Goal: Find specific page/section: Find specific page/section

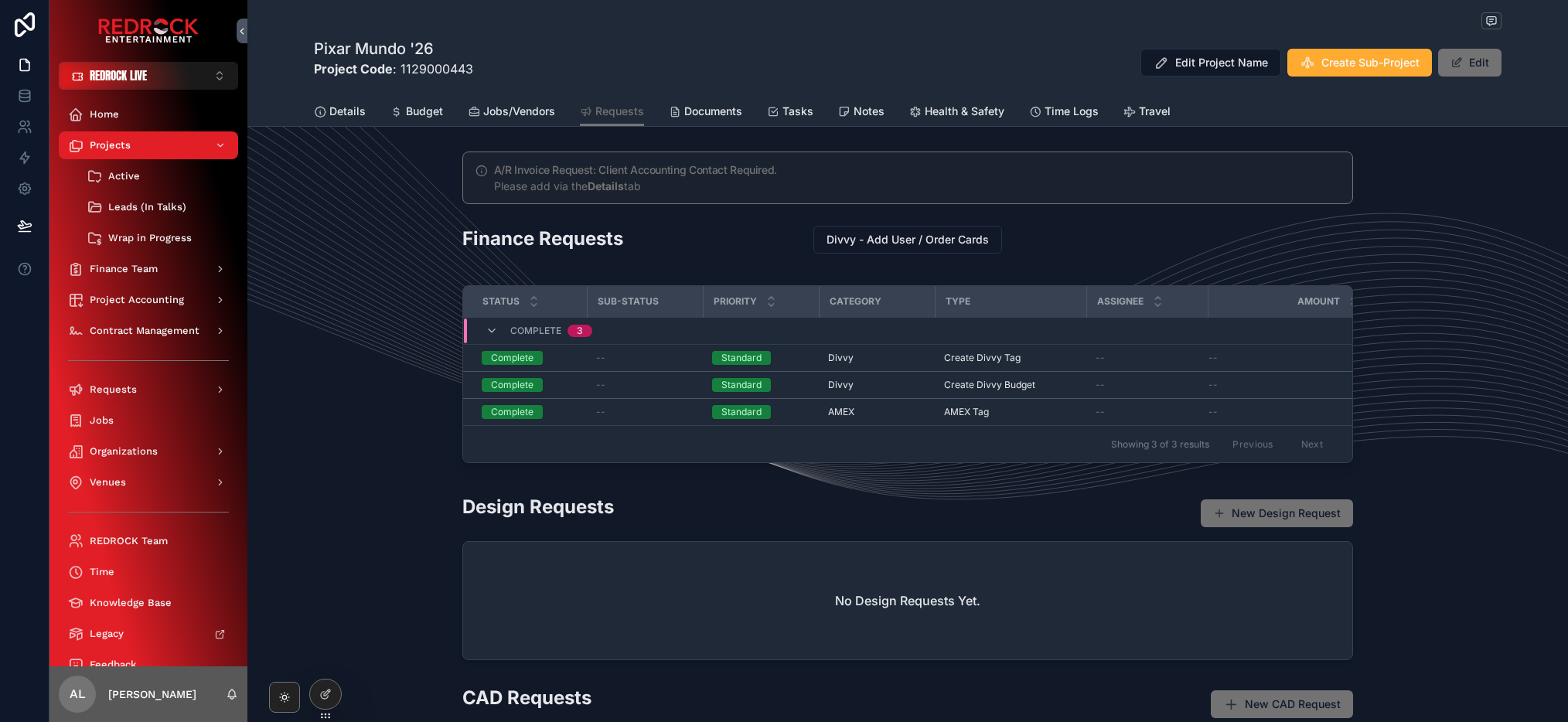
scroll to position [106, 0]
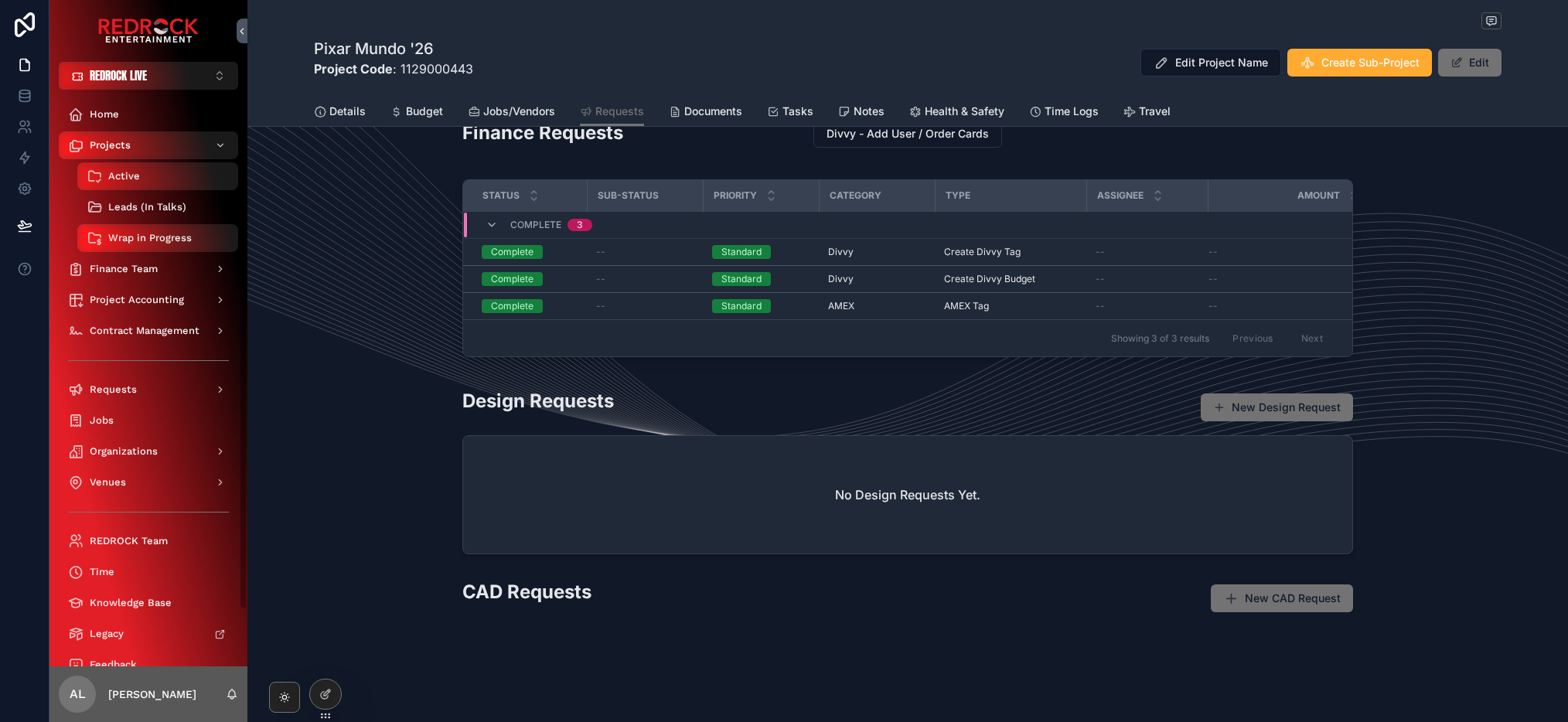
click at [142, 205] on span "Leads (In Talks)" at bounding box center [147, 206] width 78 height 12
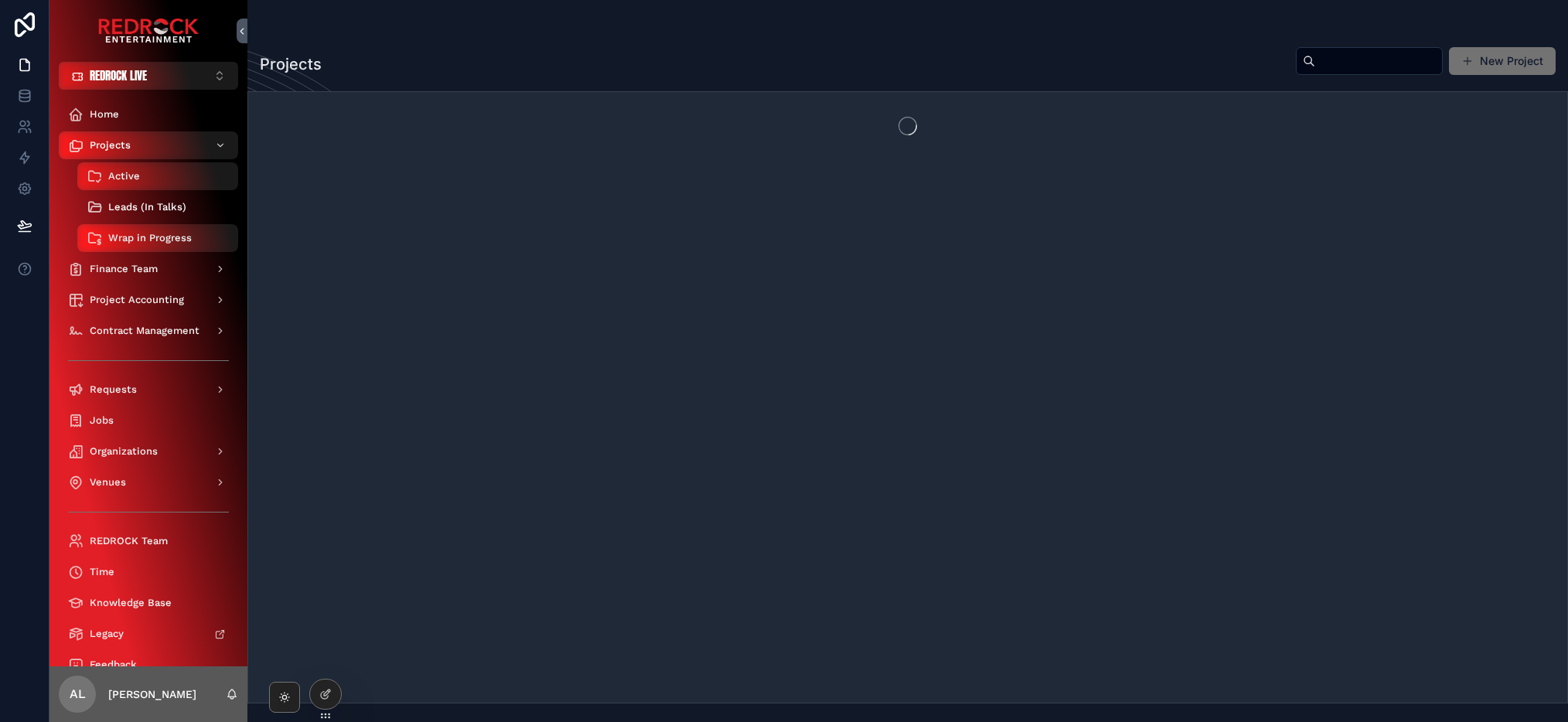
click at [143, 204] on span "Leads (In Talks)" at bounding box center [147, 206] width 78 height 12
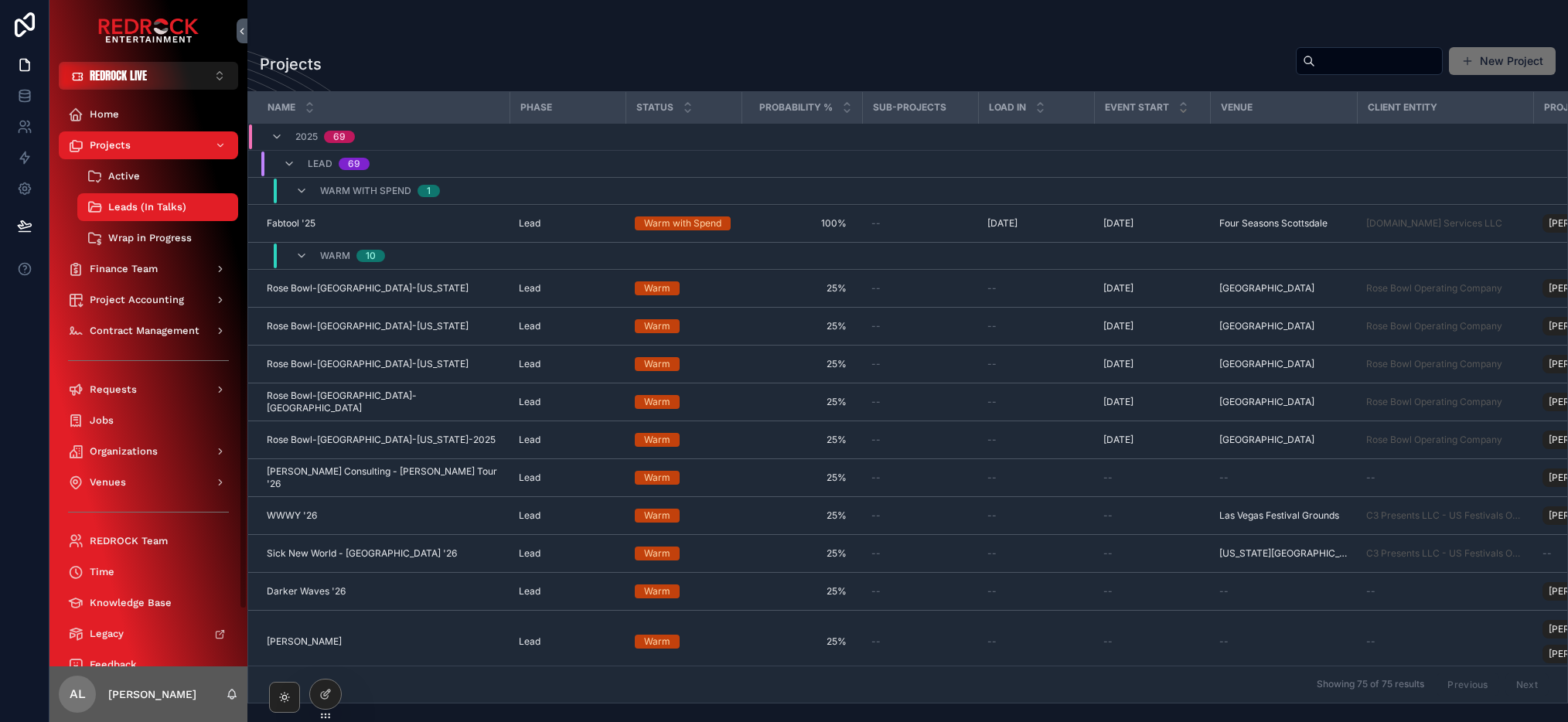
click at [1357, 67] on input "scrollable content" at bounding box center [1379, 62] width 127 height 22
type input "****"
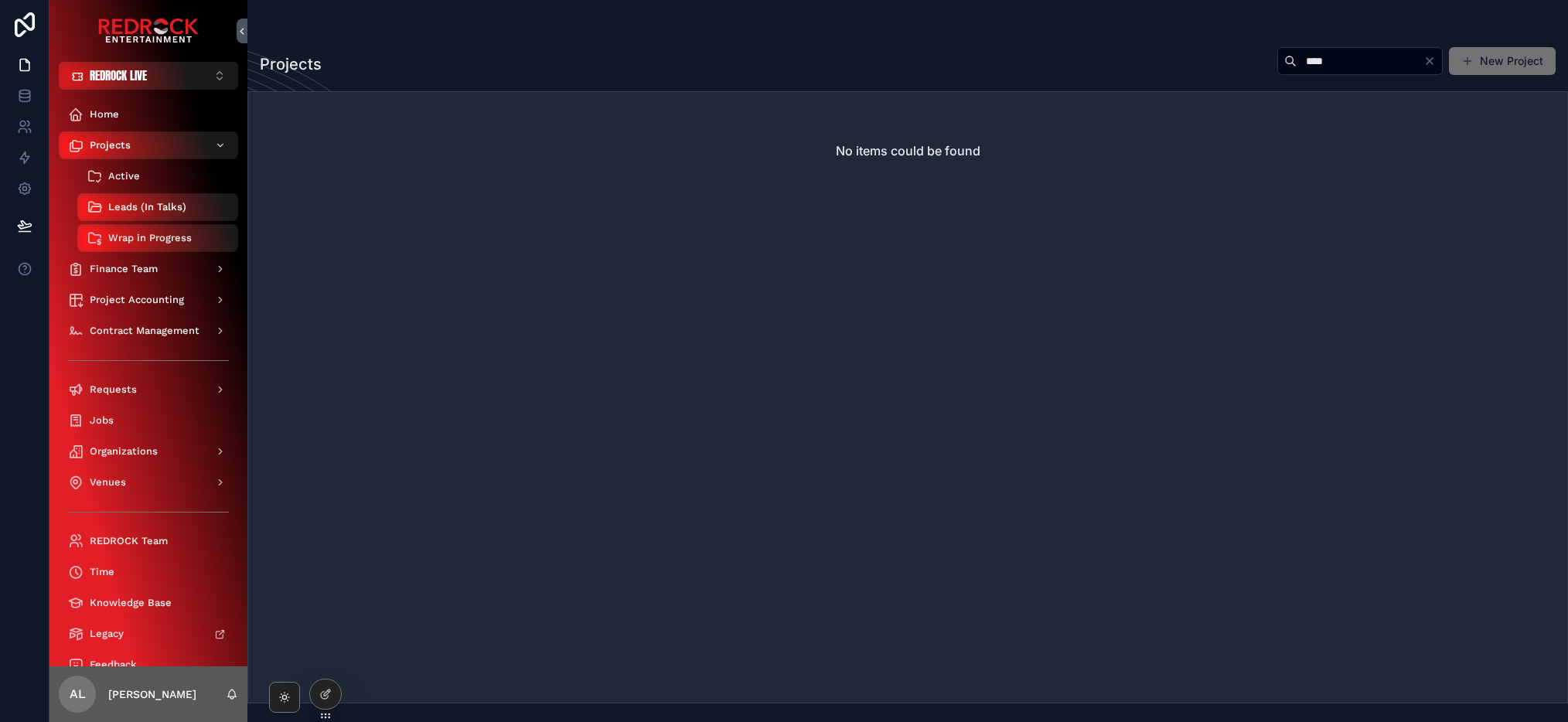
click at [129, 173] on span "Active" at bounding box center [124, 176] width 31 height 12
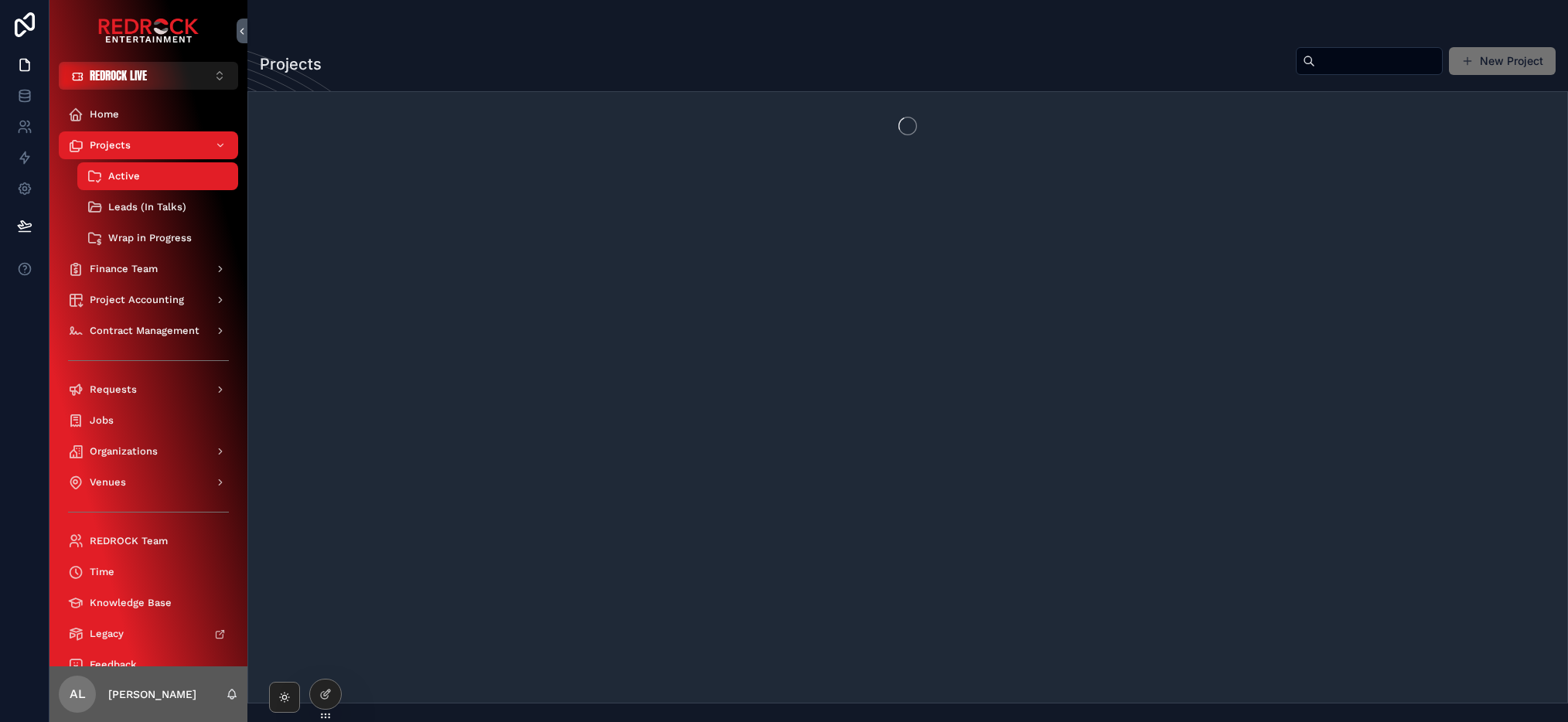
click at [1362, 64] on input "scrollable content" at bounding box center [1379, 62] width 127 height 22
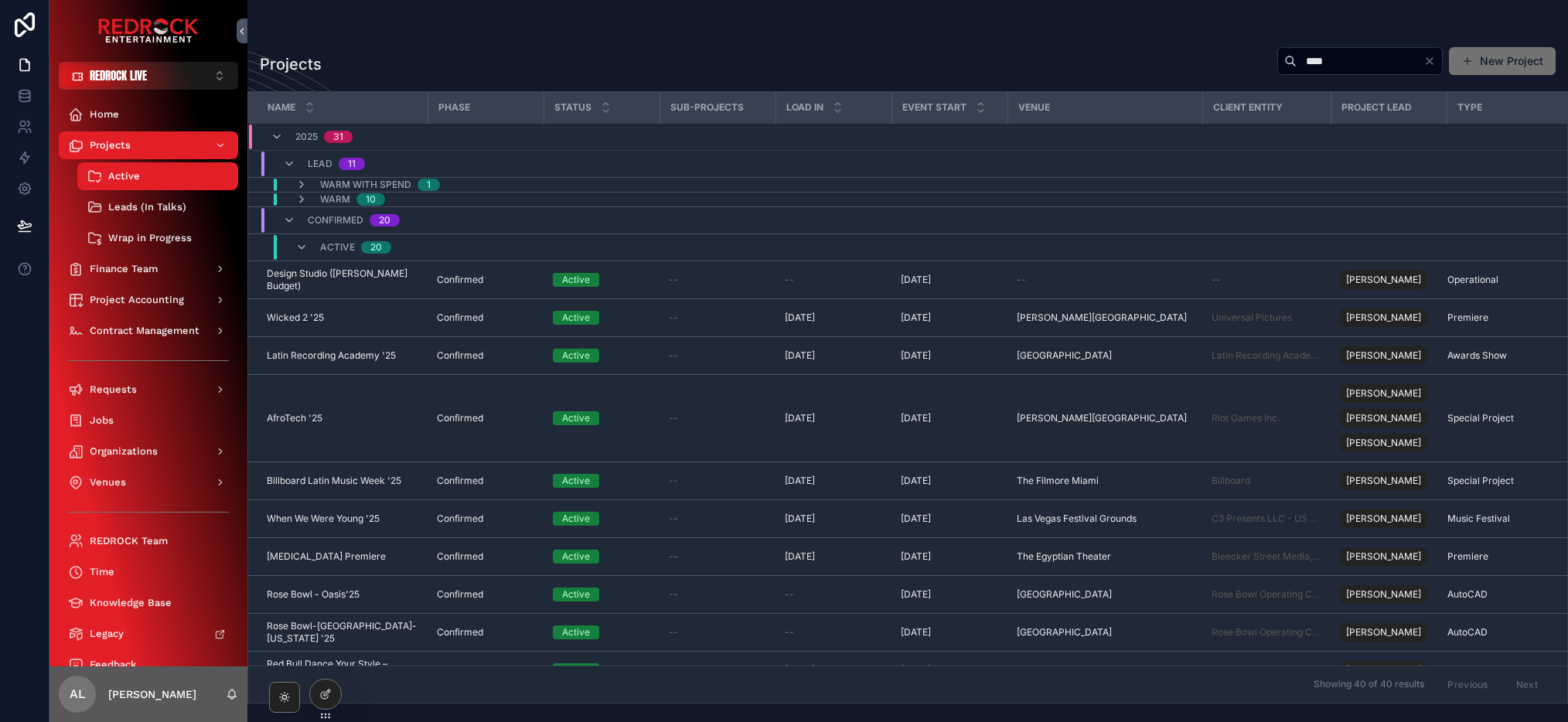
type input "****"
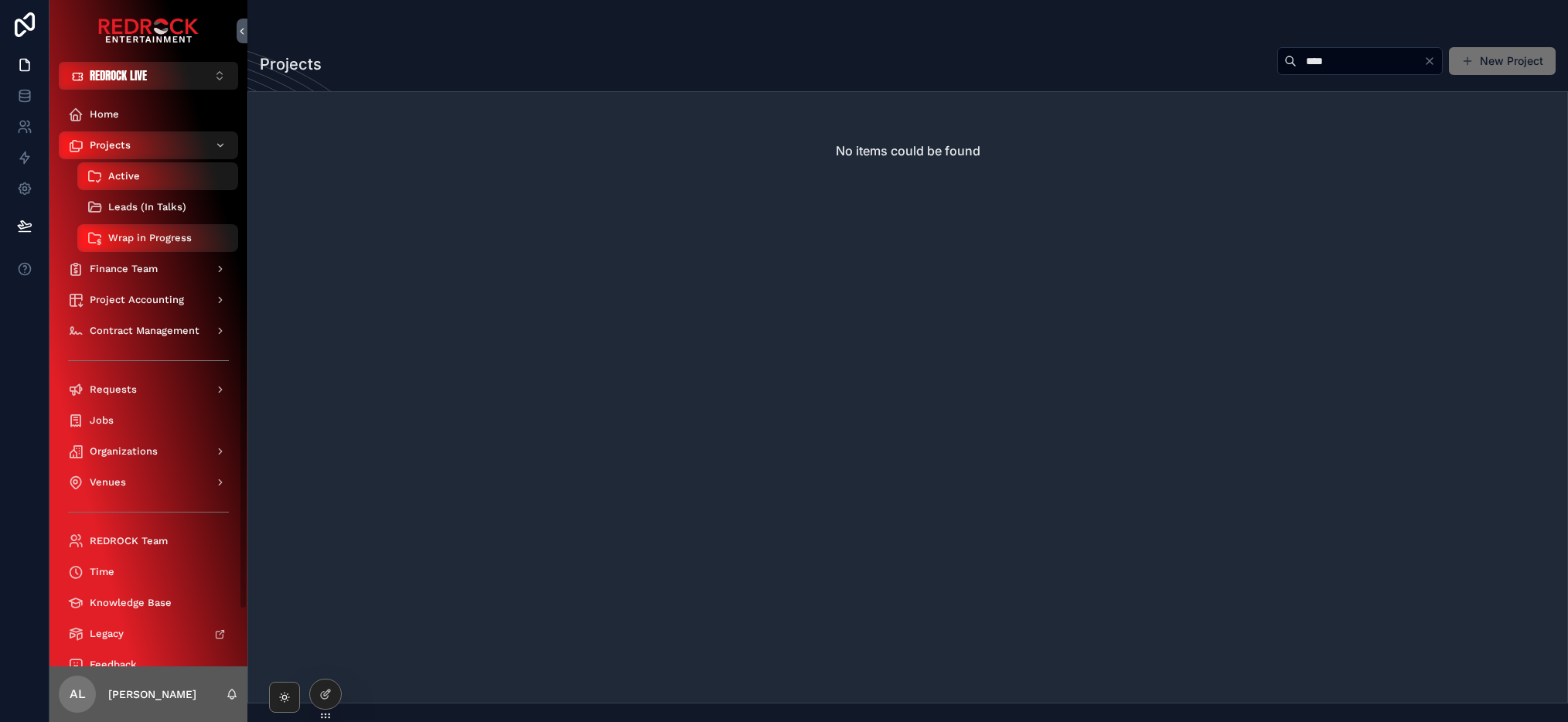
click at [124, 201] on span "Leads (In Talks)" at bounding box center [147, 206] width 78 height 12
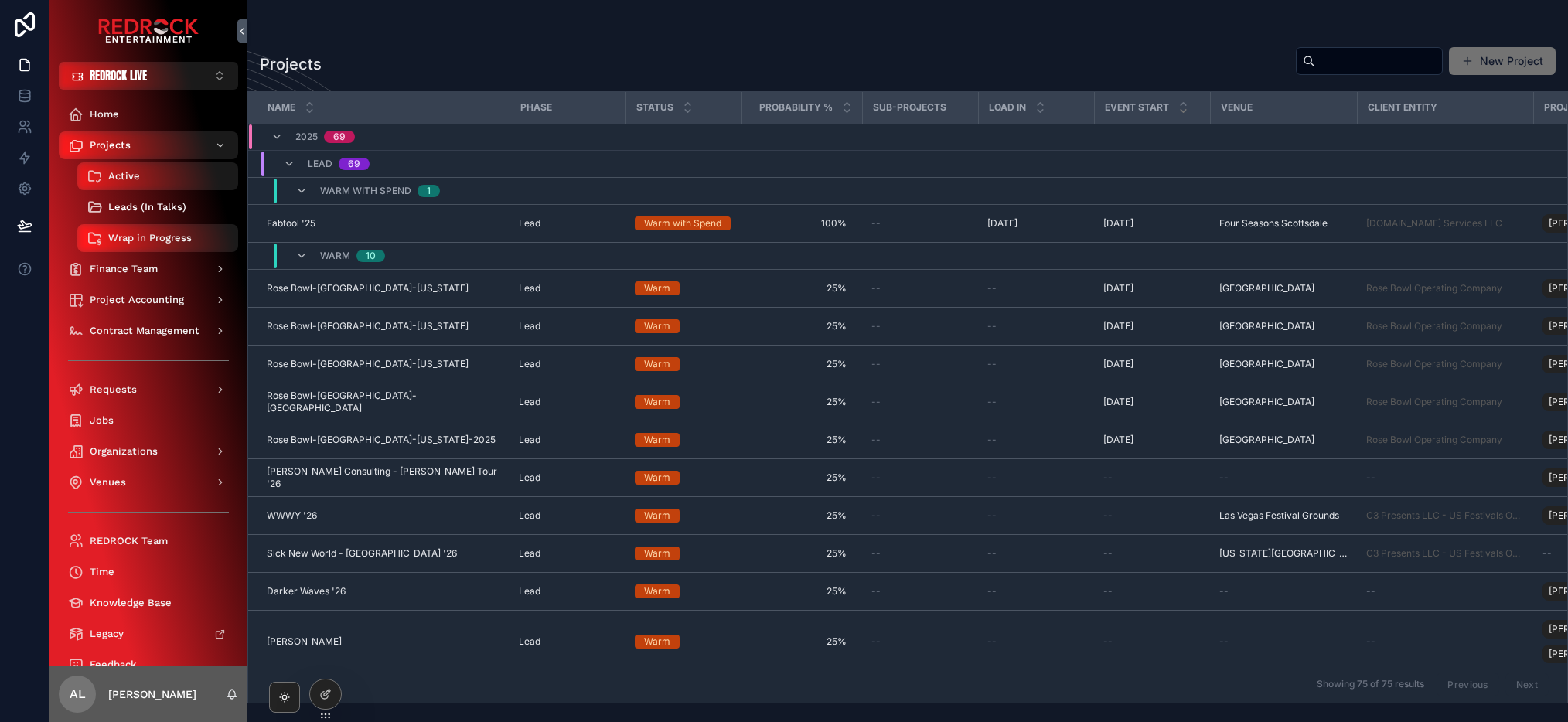
click at [131, 204] on span "Leads (In Talks)" at bounding box center [147, 206] width 78 height 12
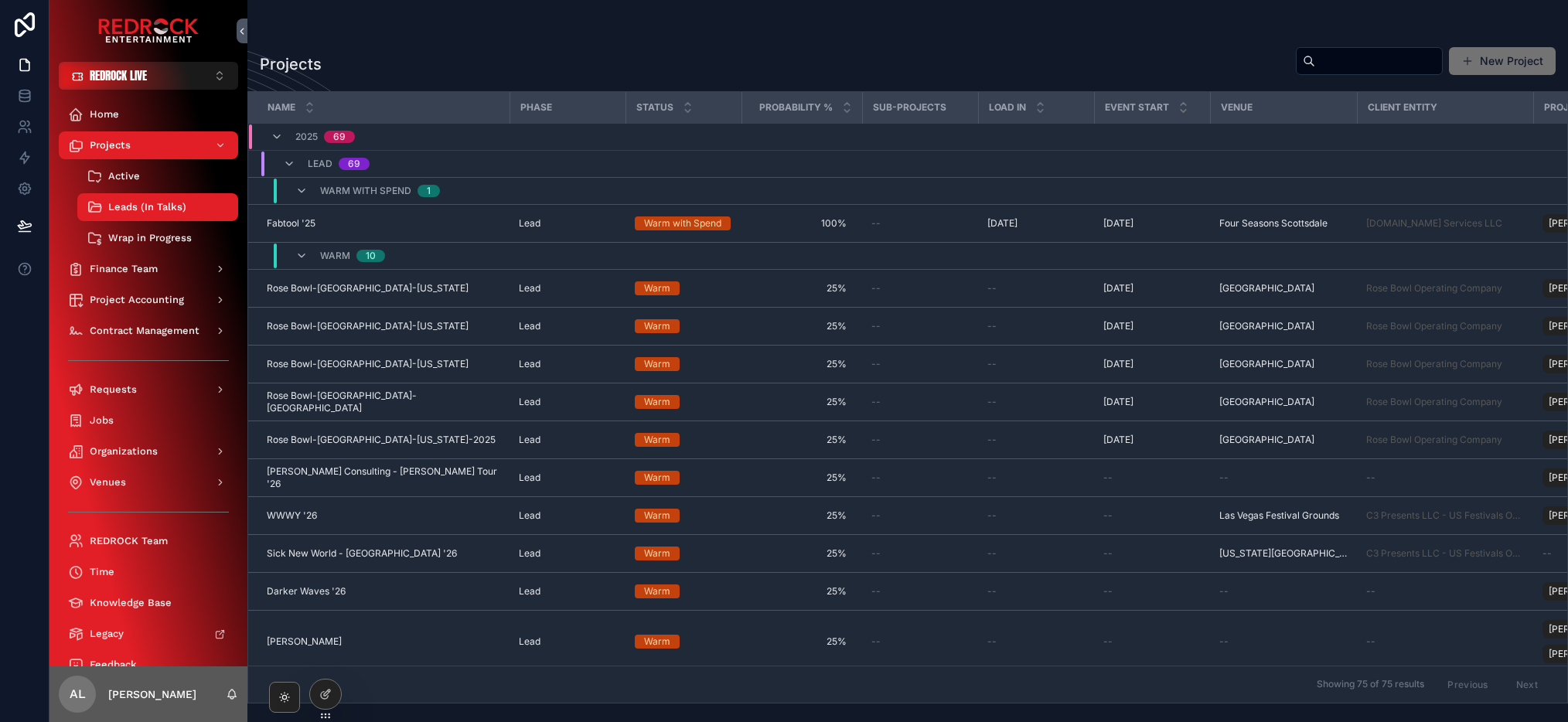
click at [1374, 57] on input "scrollable content" at bounding box center [1379, 62] width 127 height 22
type input "*********"
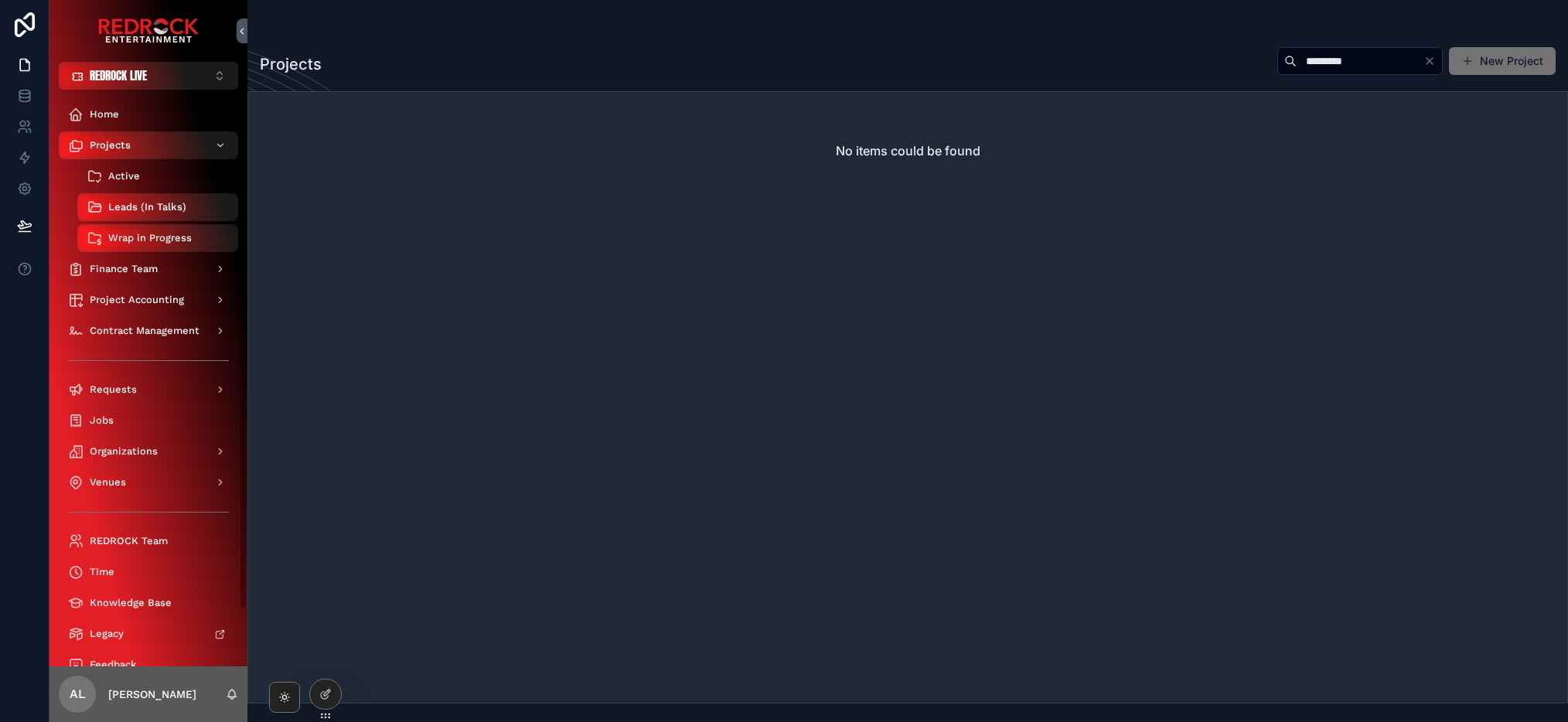
click at [126, 170] on span "Active" at bounding box center [124, 176] width 31 height 12
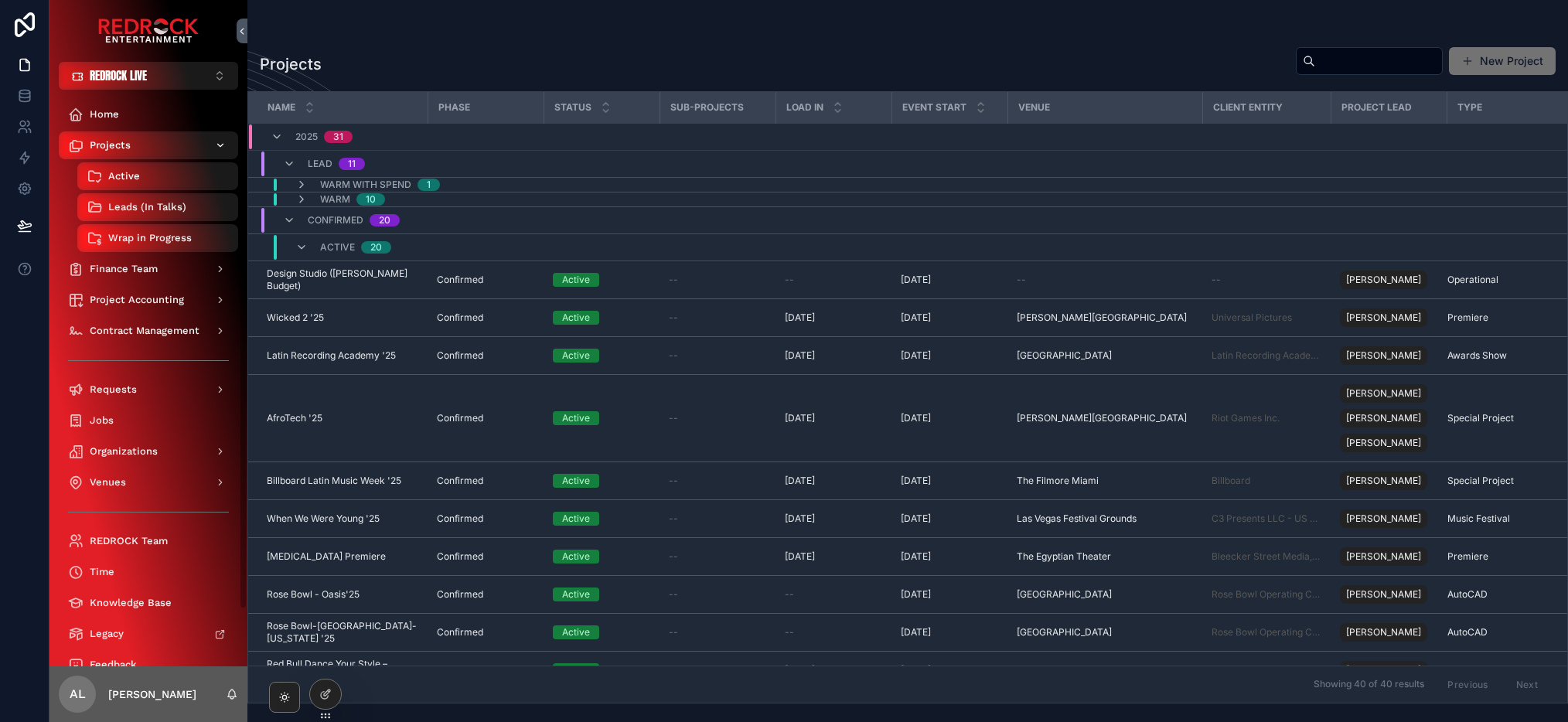
click at [134, 143] on div "Projects" at bounding box center [148, 145] width 161 height 25
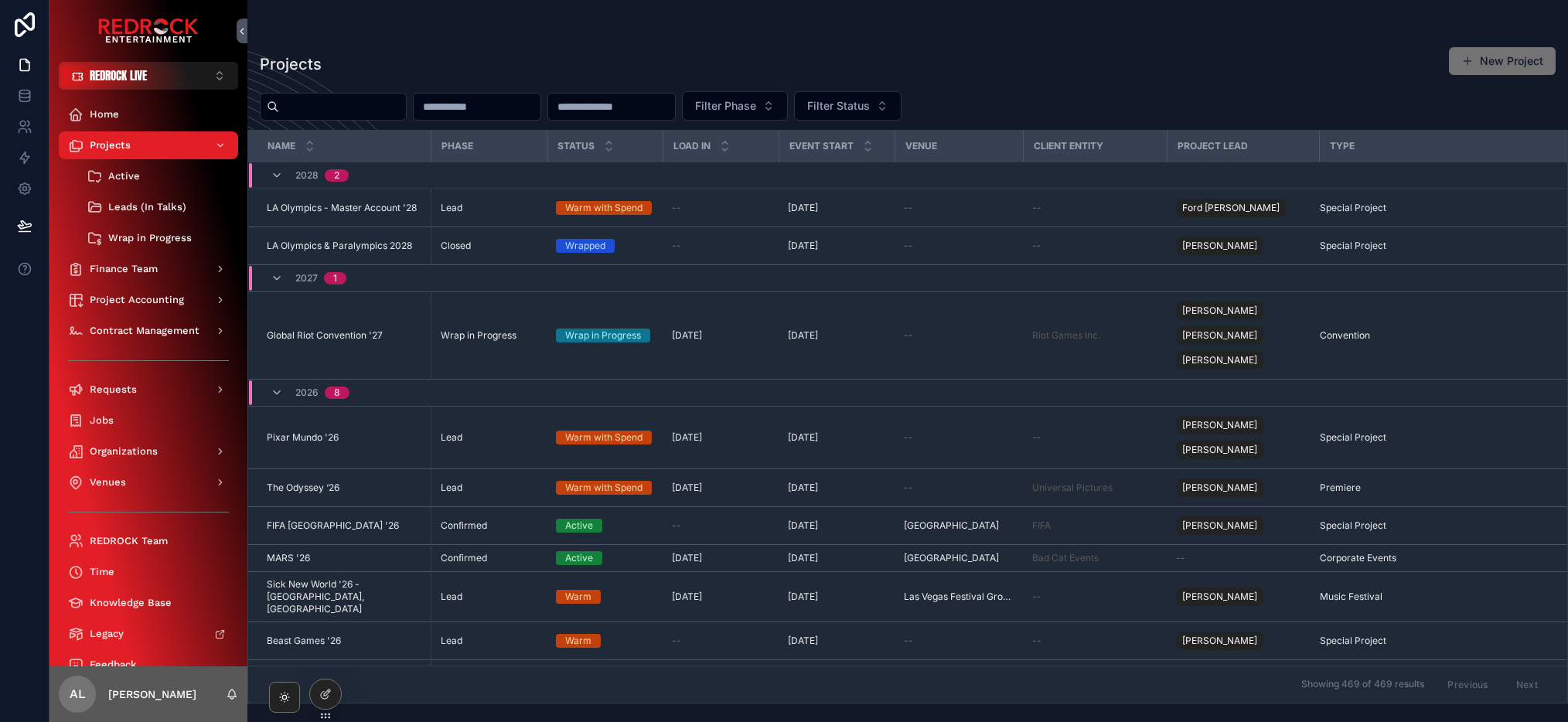
click at [311, 107] on input "scrollable content" at bounding box center [343, 107] width 127 height 22
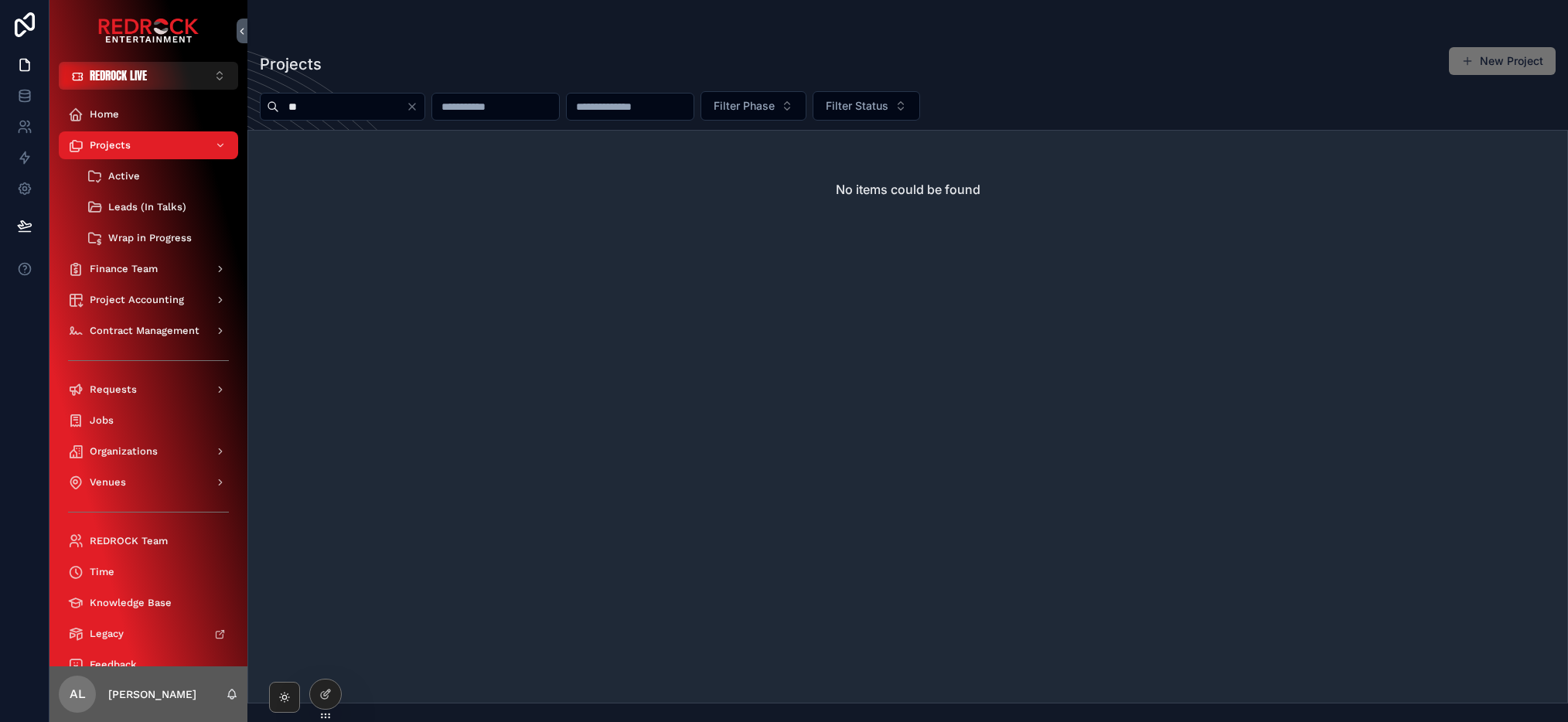
type input "*"
type input "****"
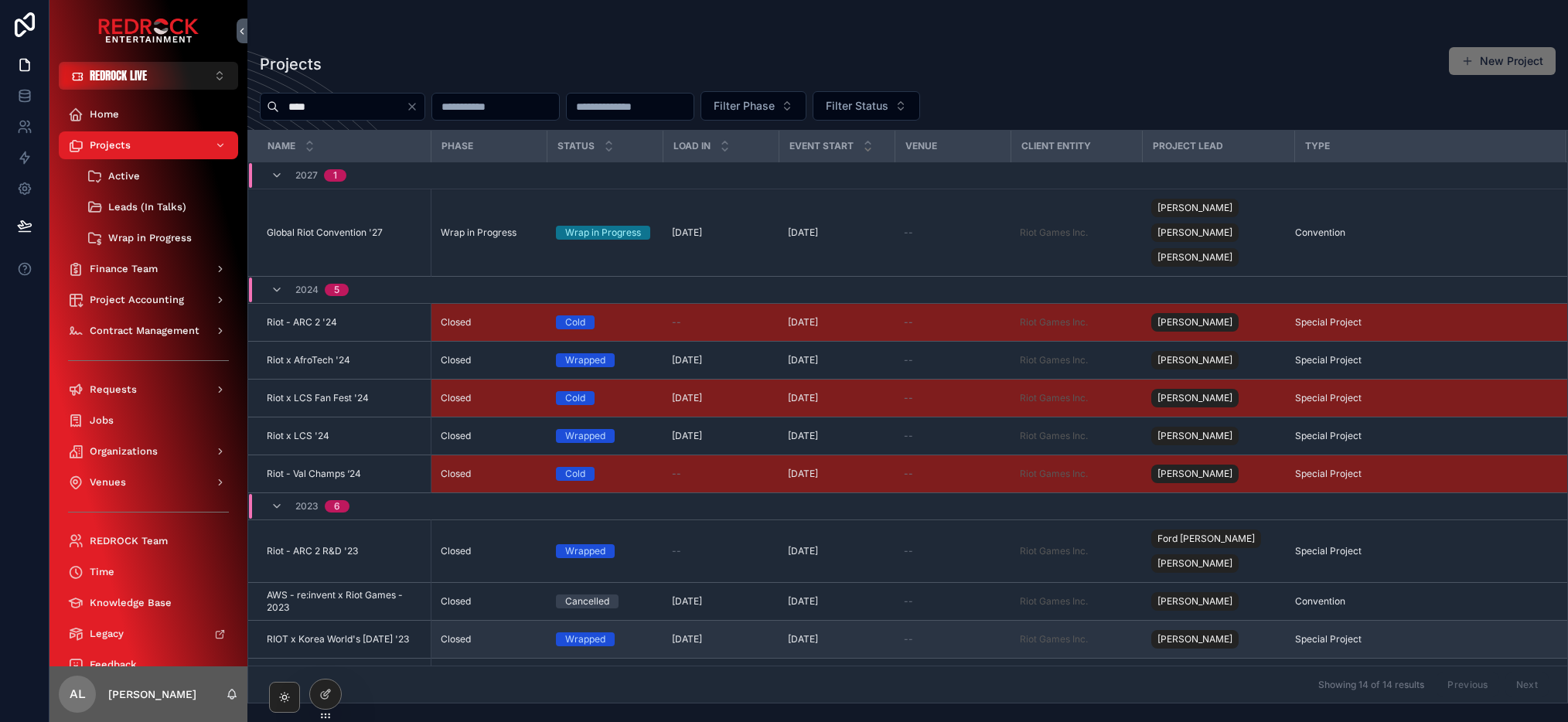
scroll to position [209, 0]
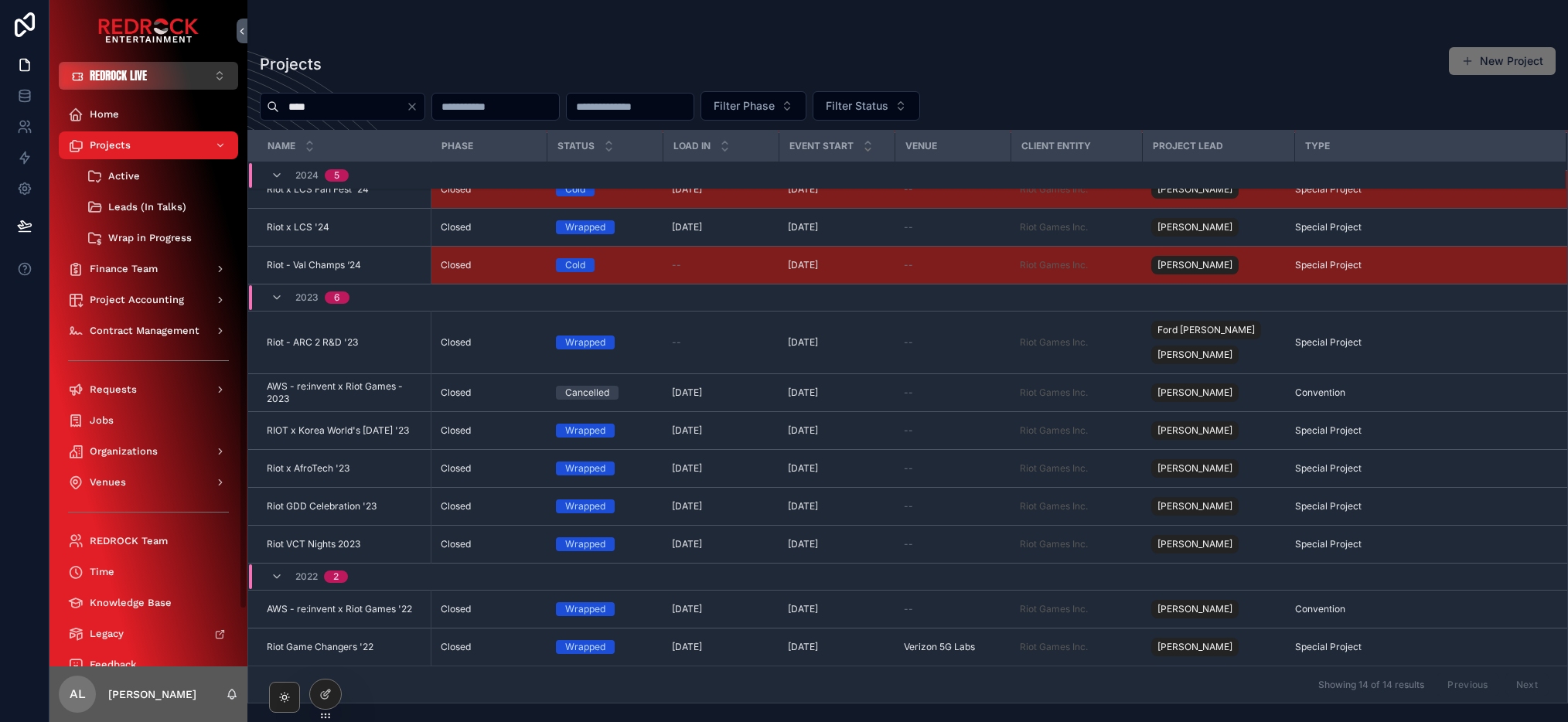
click at [109, 75] on span "REDROCK LIVE" at bounding box center [118, 76] width 57 height 16
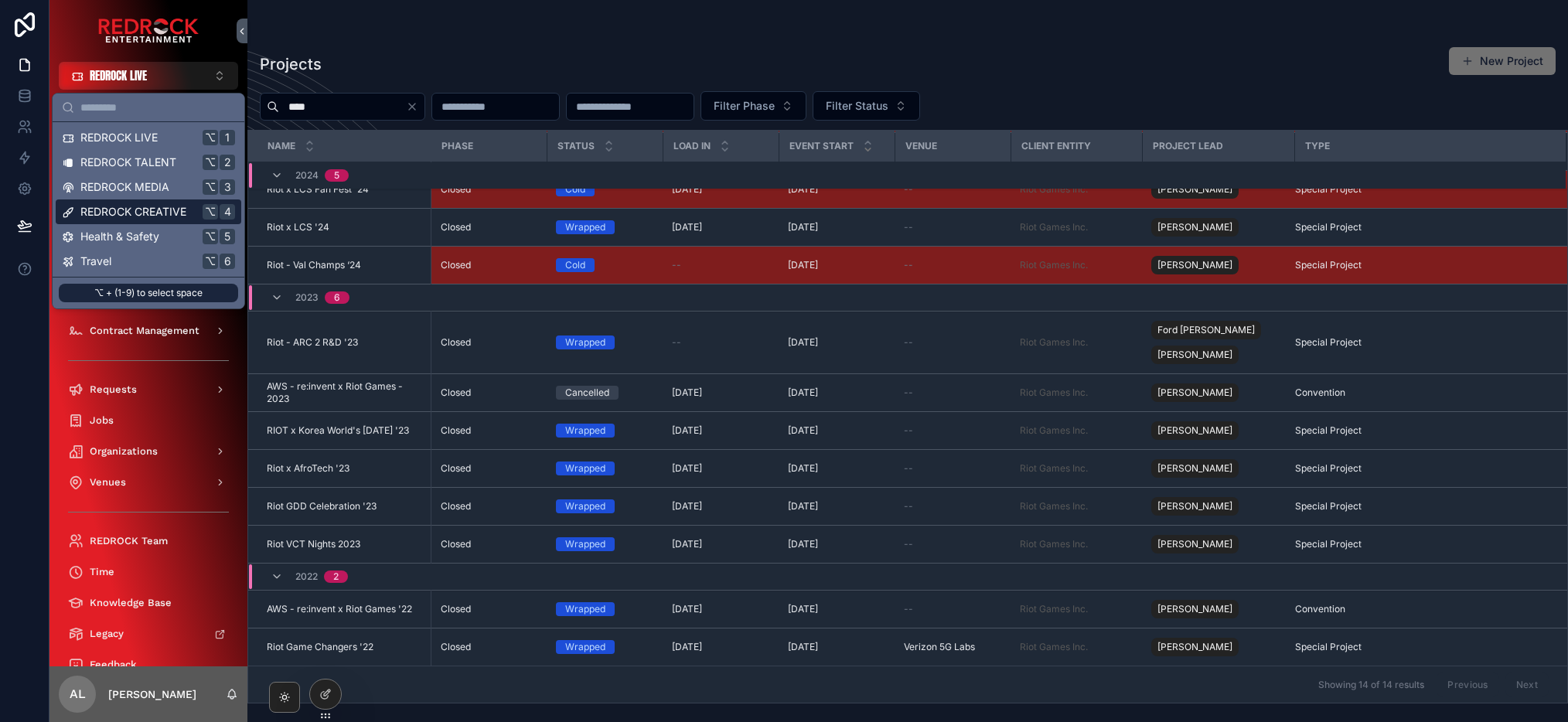
click at [151, 213] on span "REDROCK CREATIVE" at bounding box center [133, 212] width 106 height 16
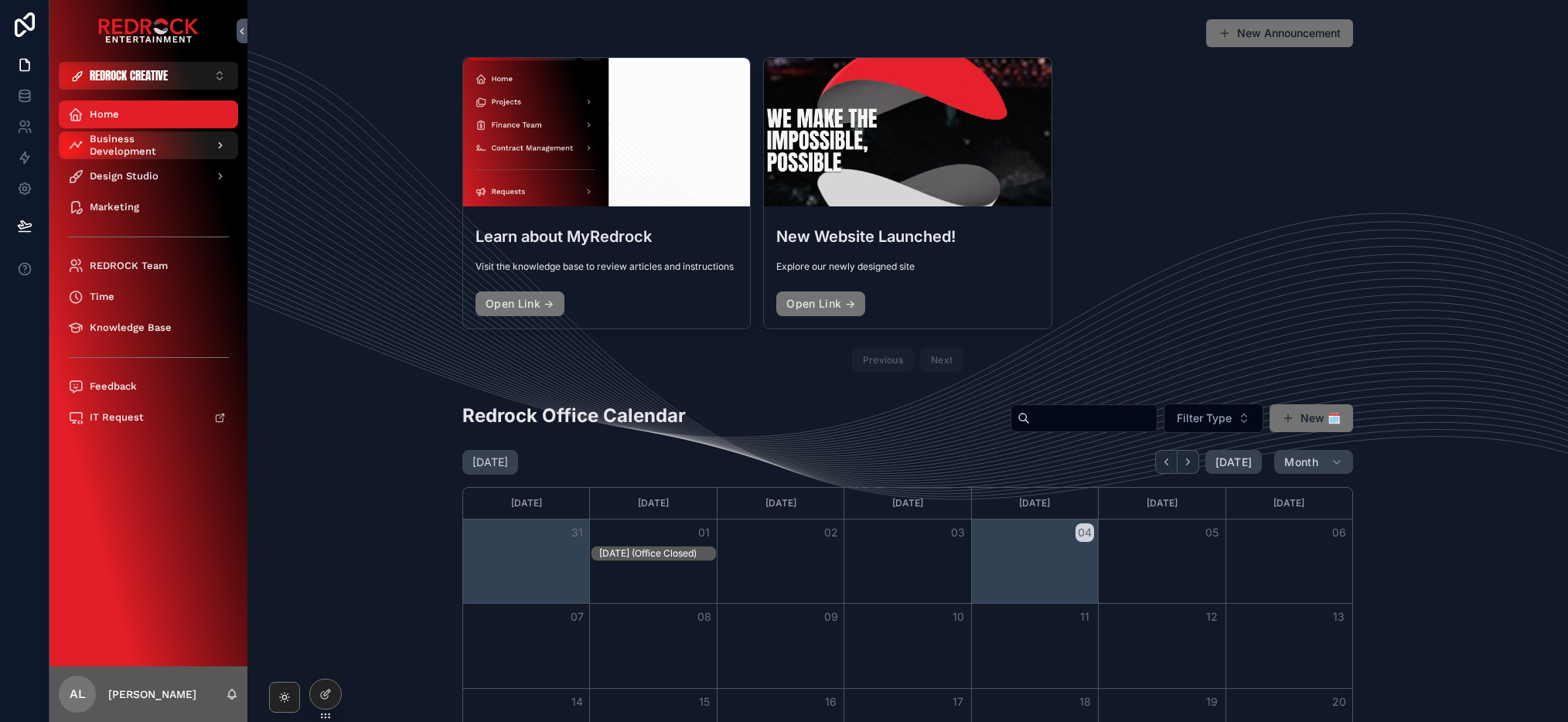
click at [131, 146] on span "Business Development" at bounding box center [146, 145] width 113 height 25
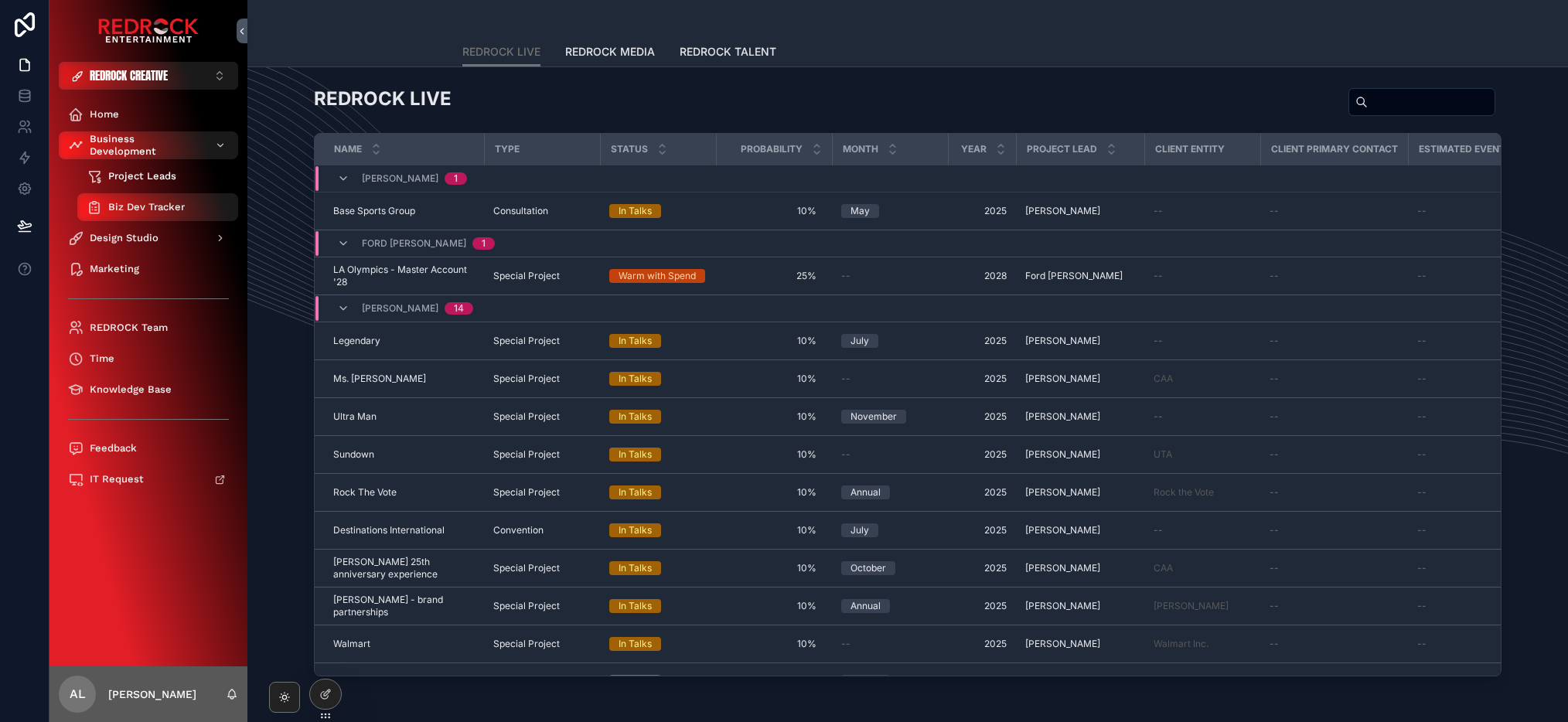
click at [134, 177] on span "Project Leads" at bounding box center [143, 176] width 68 height 12
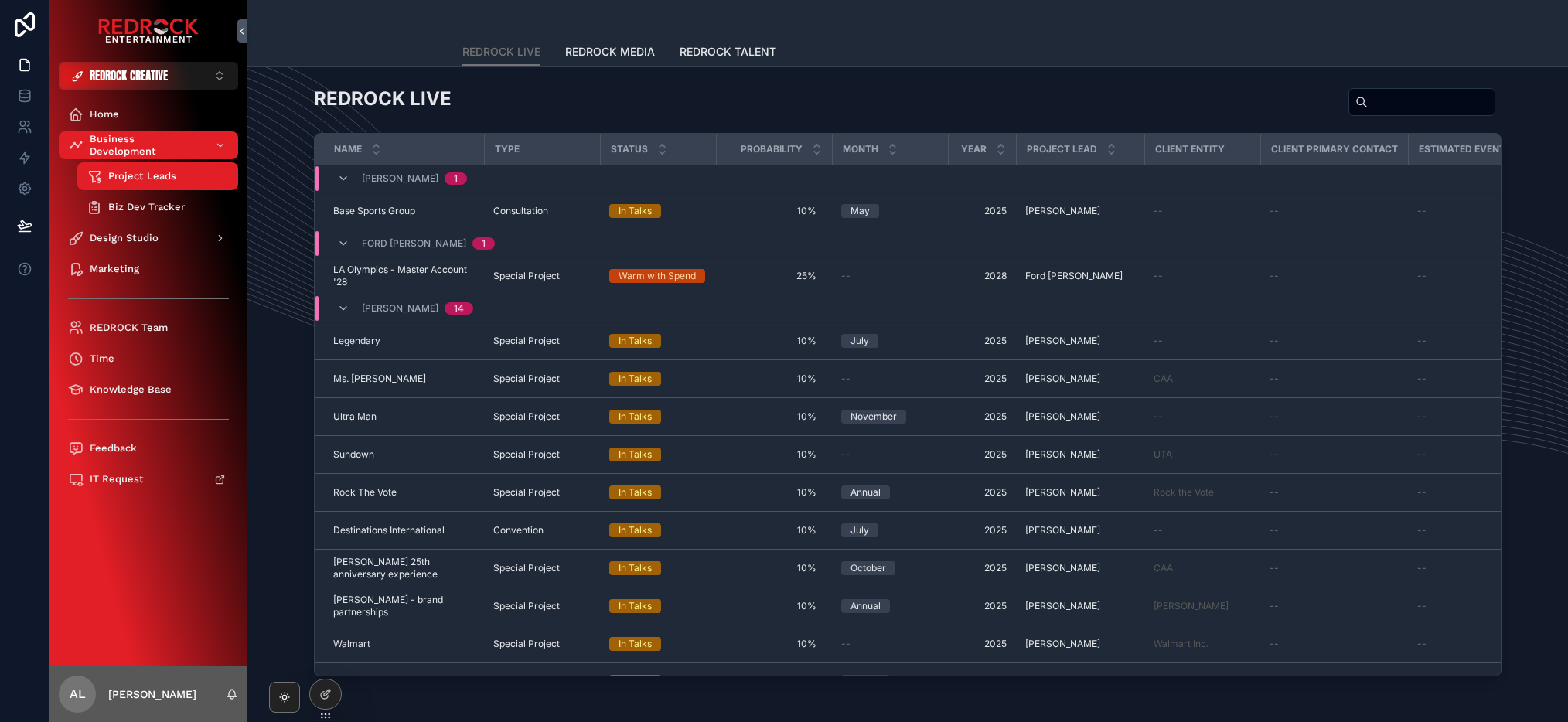
click at [1415, 111] on input "scrollable content" at bounding box center [1432, 102] width 127 height 22
type input "****"
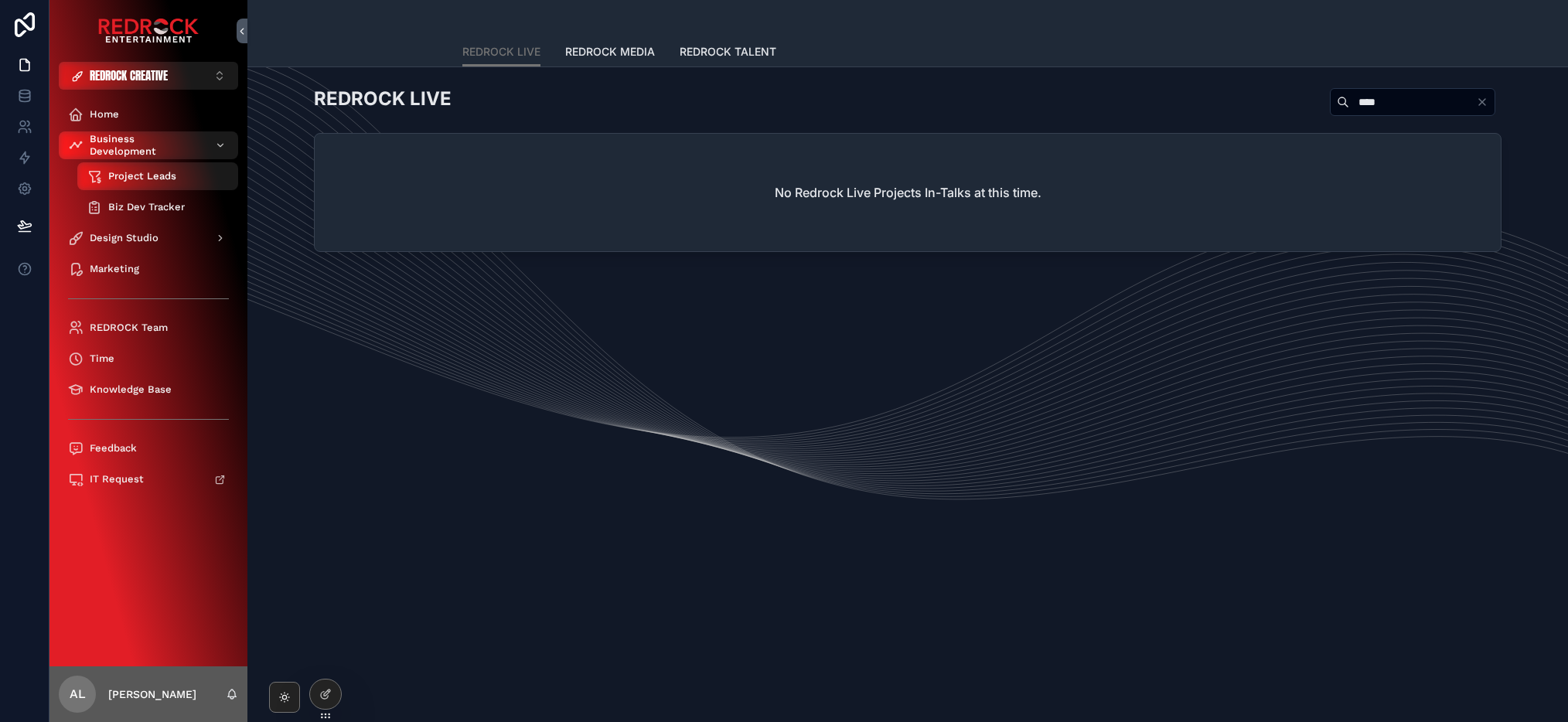
click at [149, 201] on span "Biz Dev Tracker" at bounding box center [146, 206] width 76 height 12
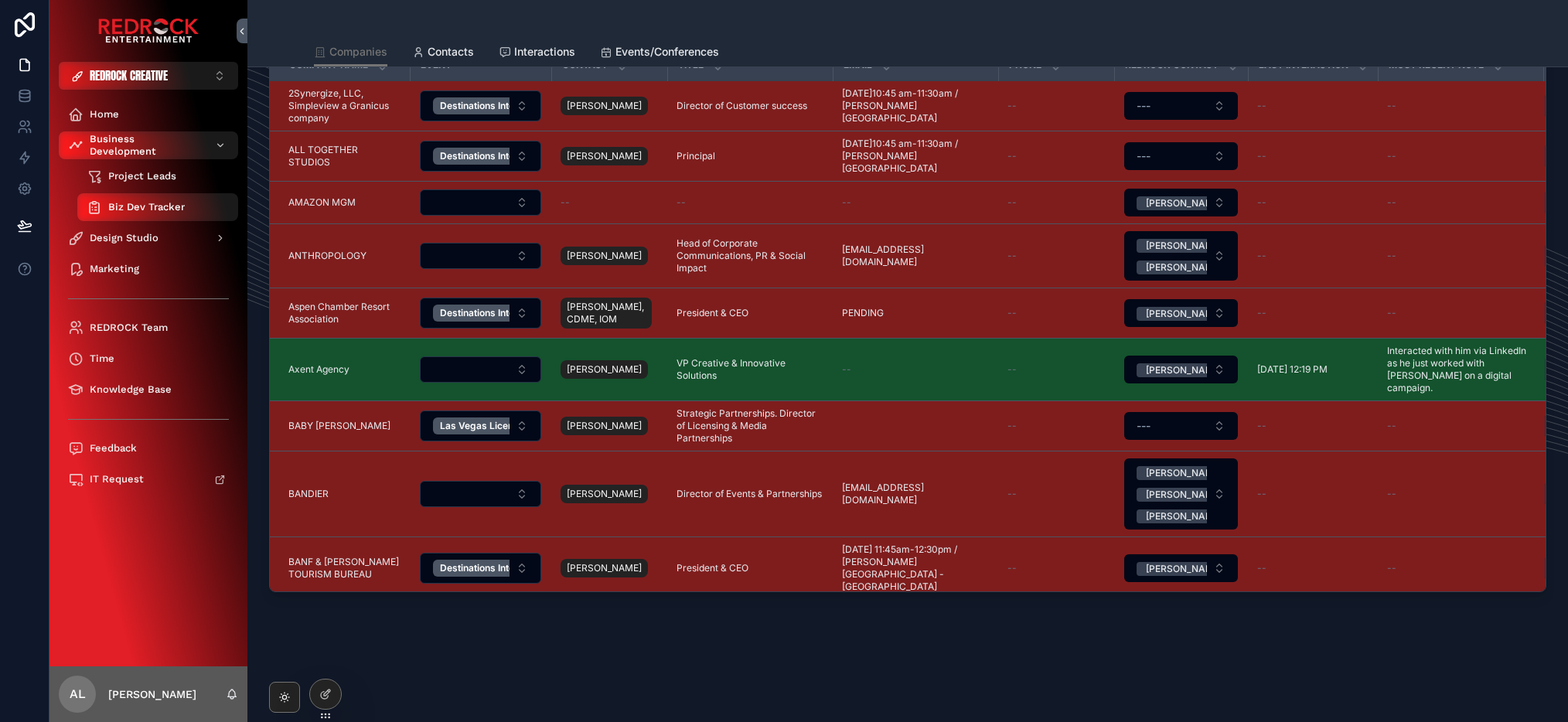
click at [121, 178] on span "Project Leads" at bounding box center [143, 176] width 68 height 12
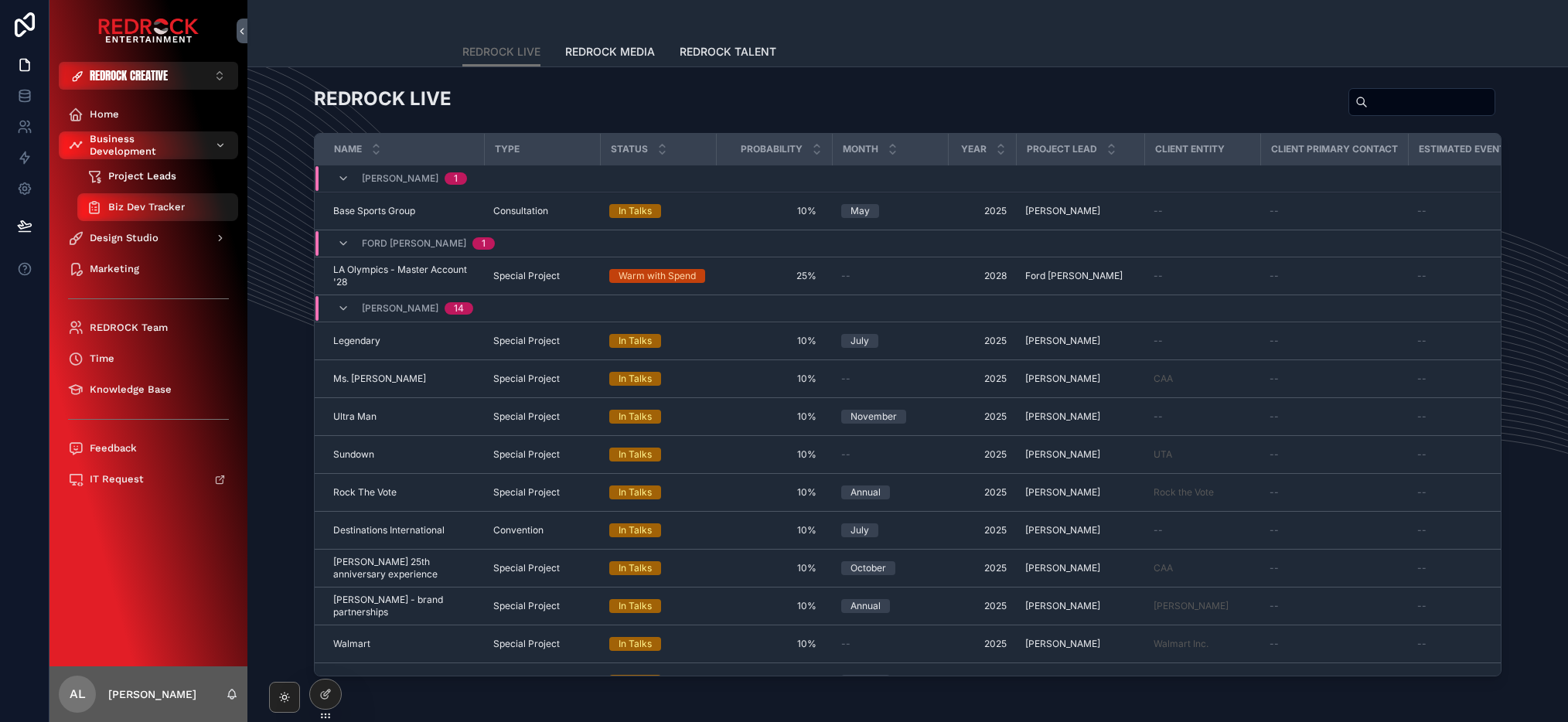
click at [128, 178] on span "Project Leads" at bounding box center [143, 176] width 68 height 12
